Goal: Information Seeking & Learning: Learn about a topic

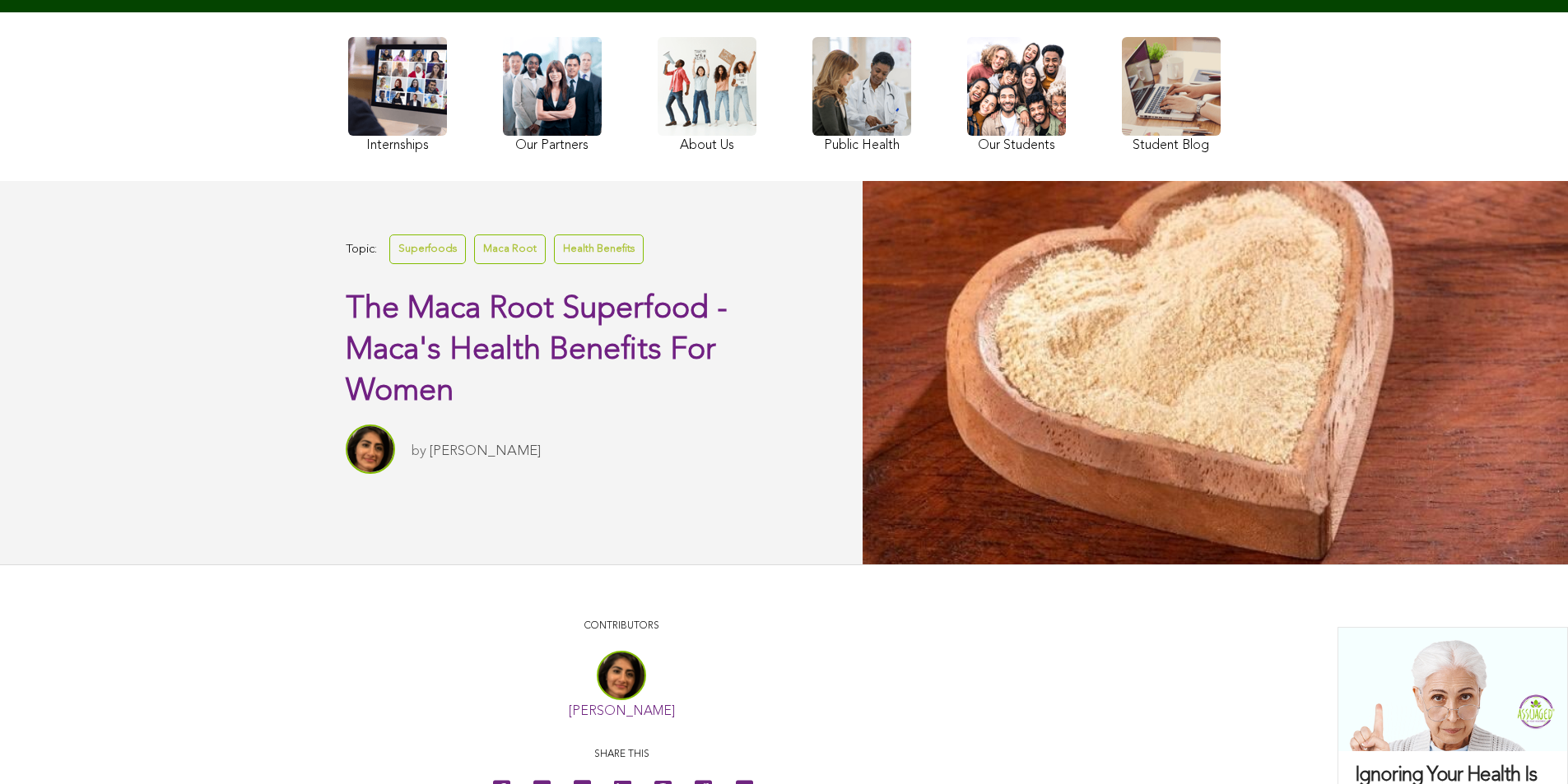
scroll to position [124, 0]
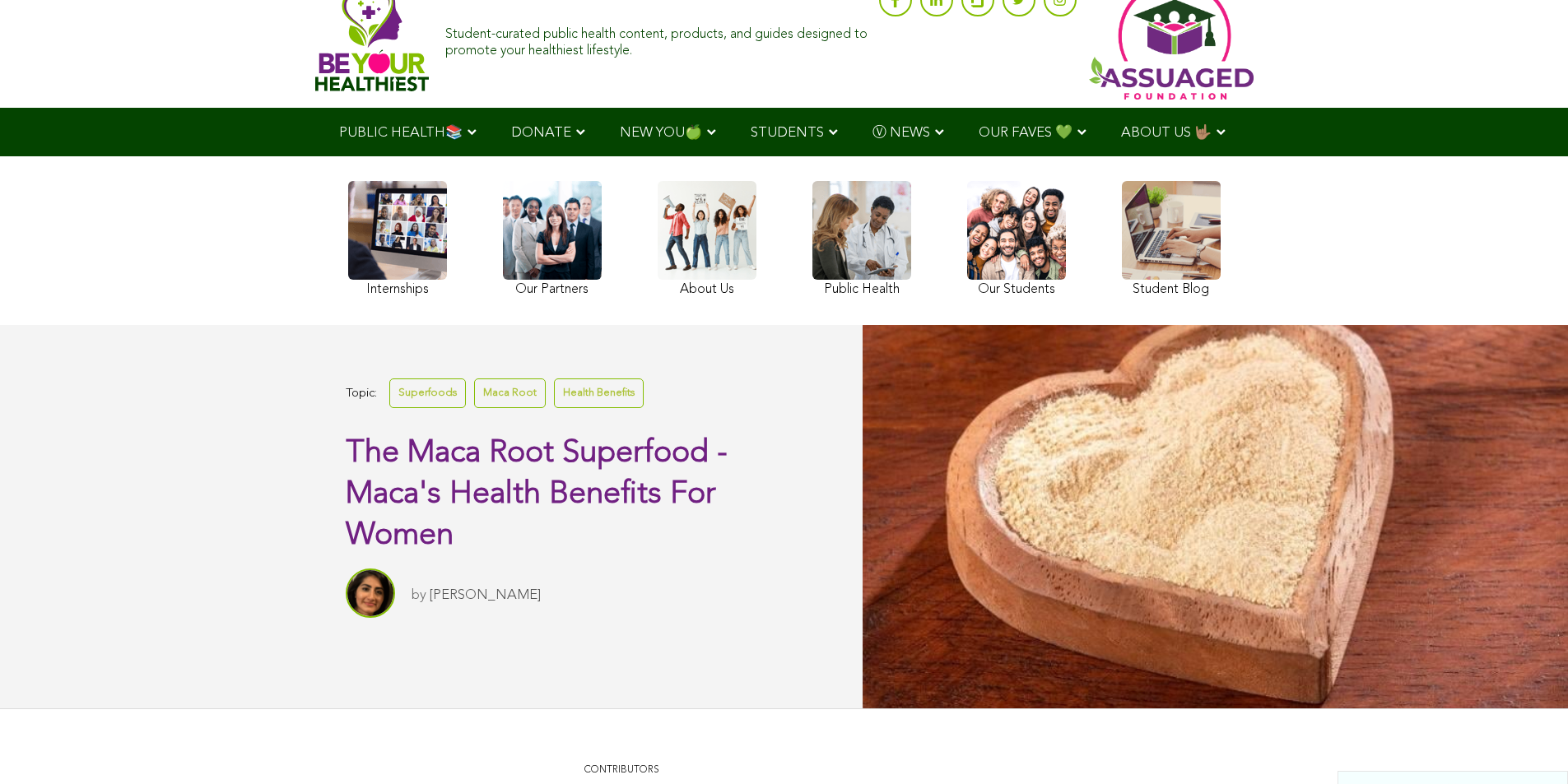
click at [503, 267] on link at bounding box center [552, 241] width 99 height 120
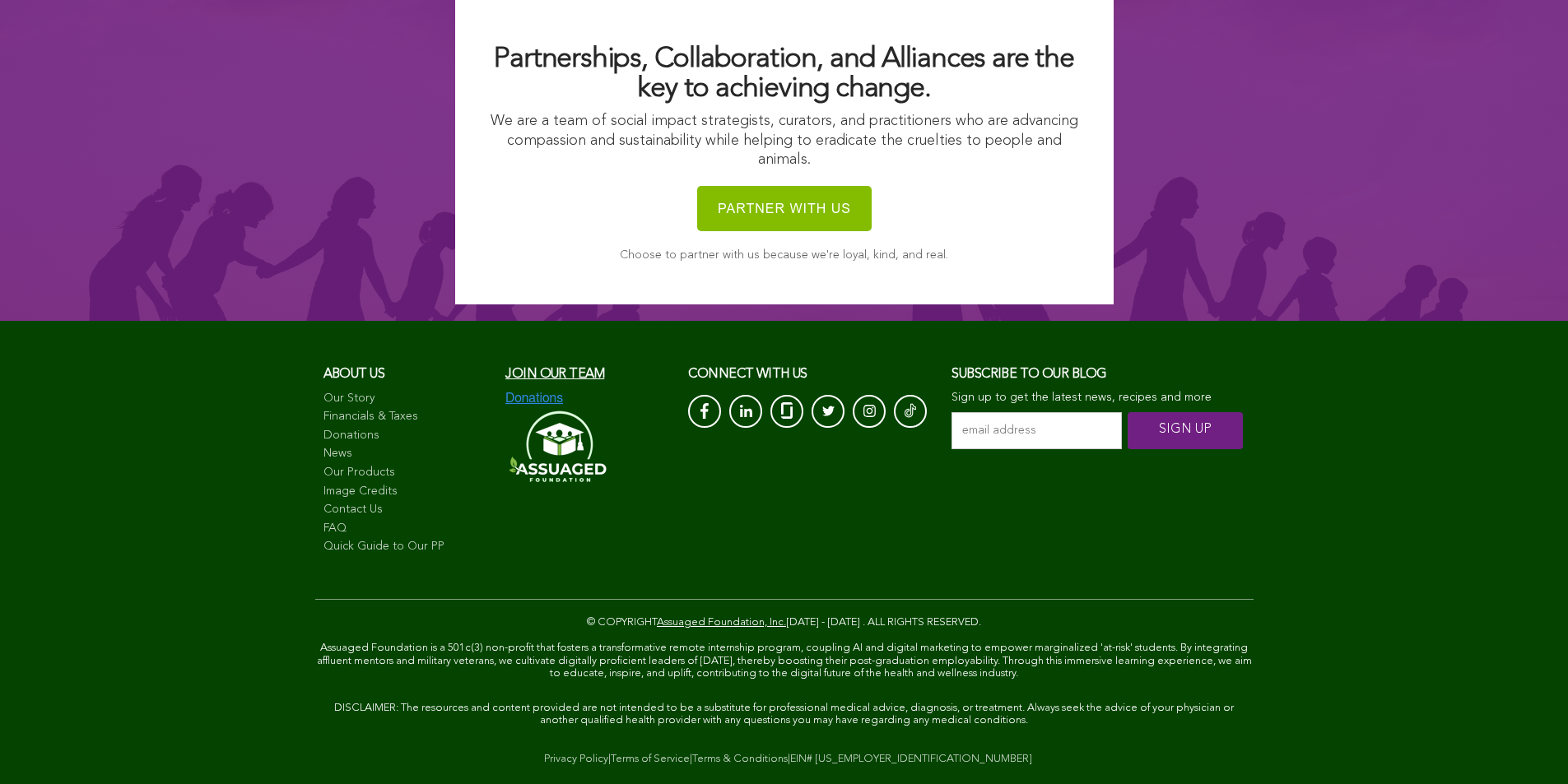
scroll to position [10116, 0]
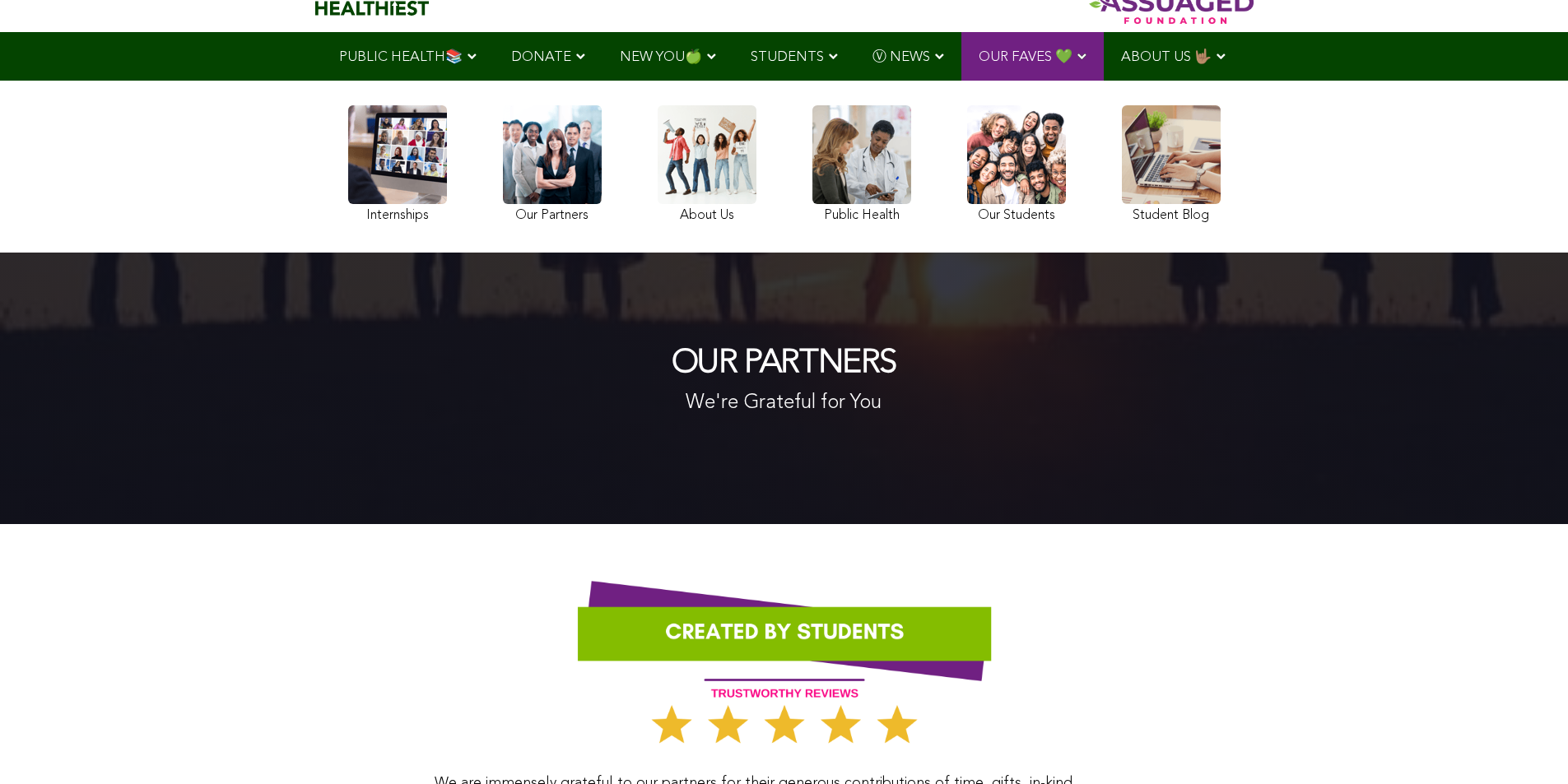
scroll to position [43, 0]
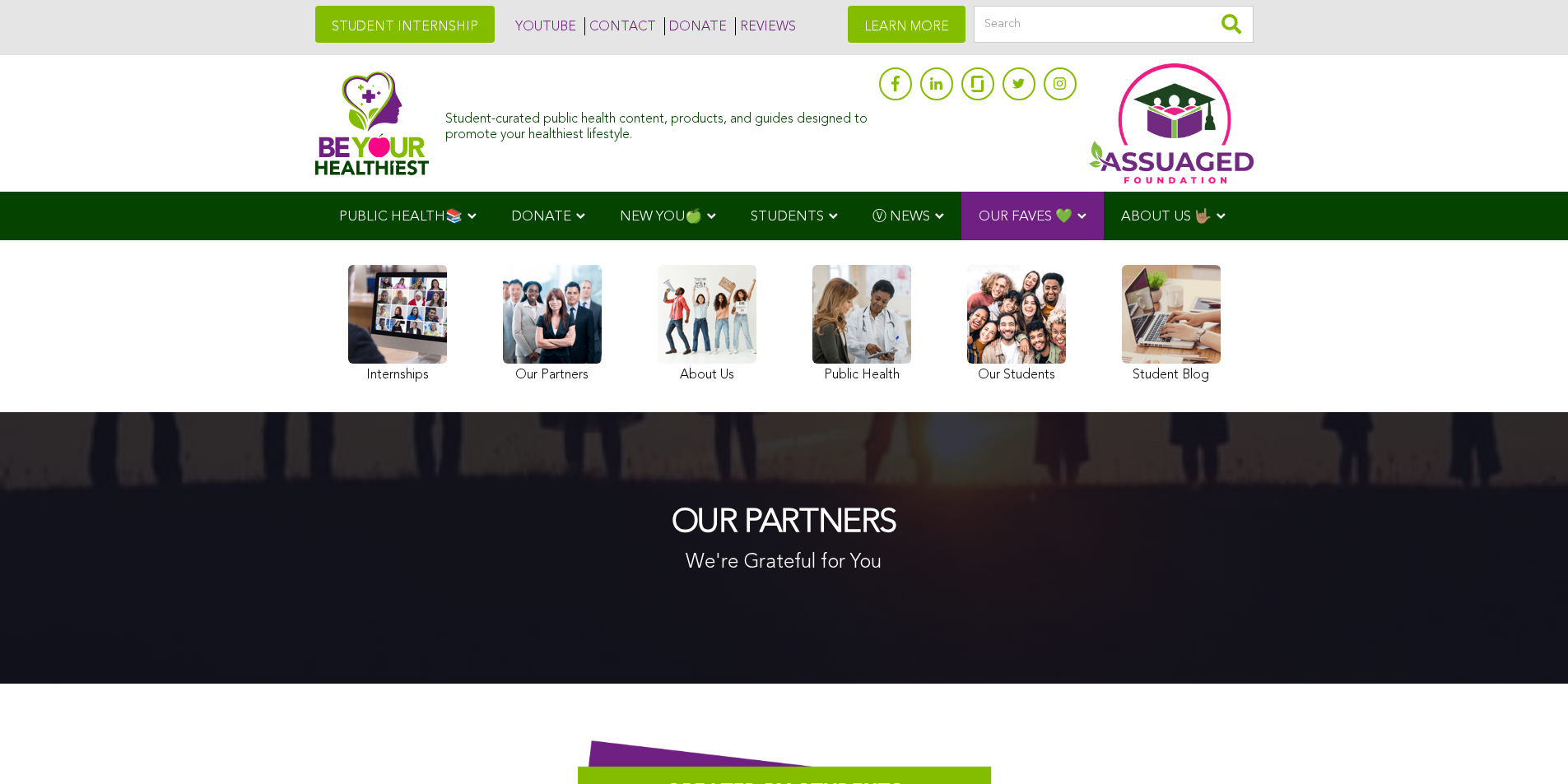
click at [348, 364] on link at bounding box center [397, 326] width 99 height 122
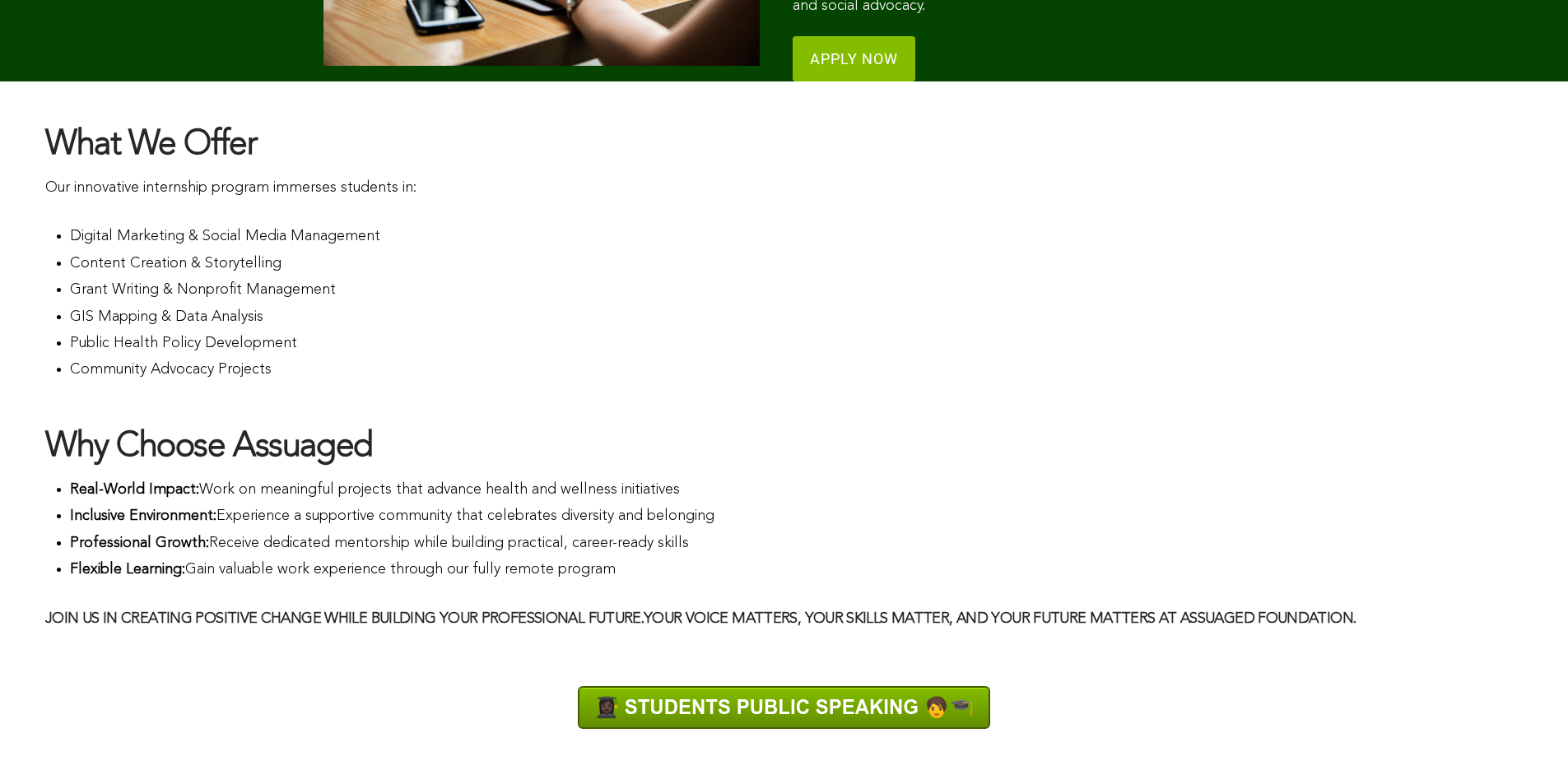
scroll to position [993, 0]
